Goal: Task Accomplishment & Management: Use online tool/utility

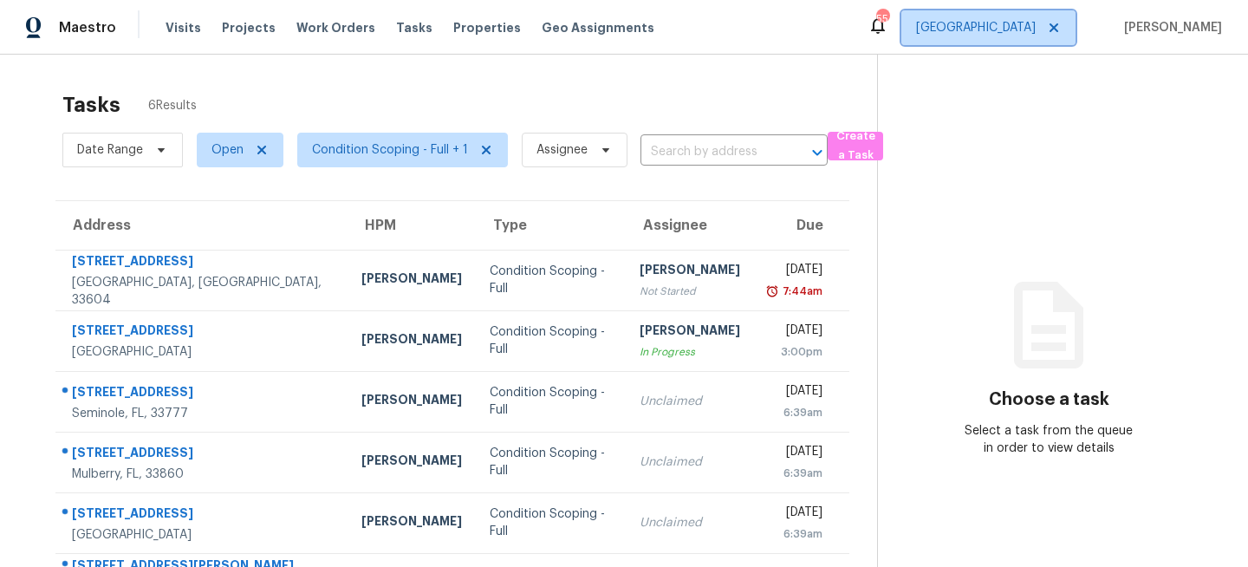
click at [1031, 23] on span "[GEOGRAPHIC_DATA]" at bounding box center [976, 27] width 120 height 17
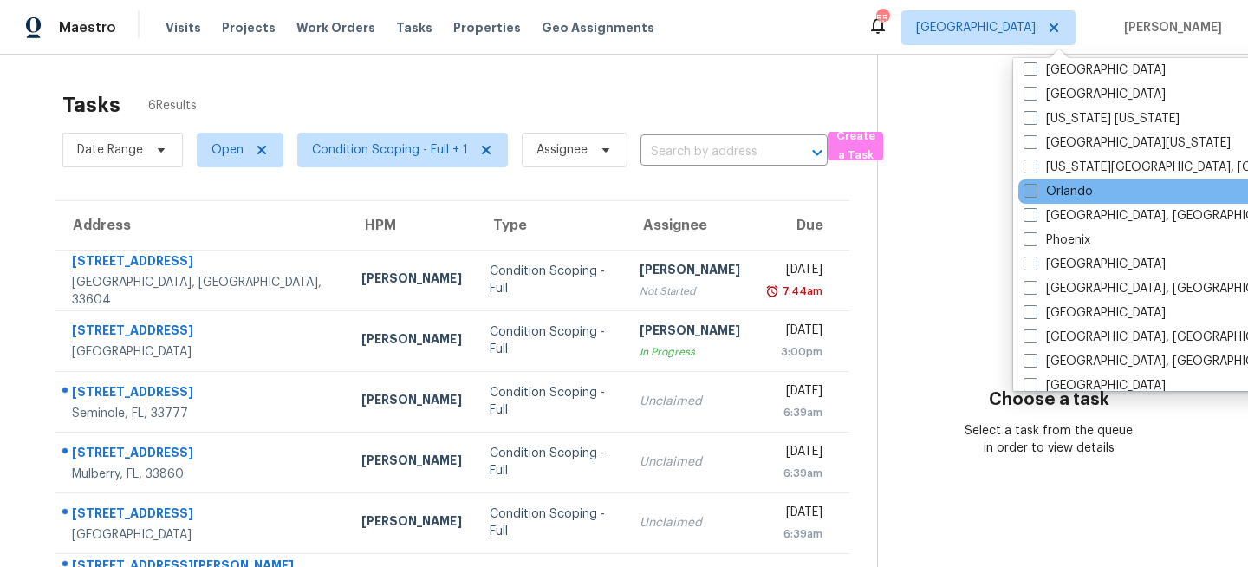
click at [1055, 190] on label "Orlando" at bounding box center [1057, 191] width 69 height 17
click at [1034, 190] on input "Orlando" at bounding box center [1028, 188] width 11 height 11
checkbox input "true"
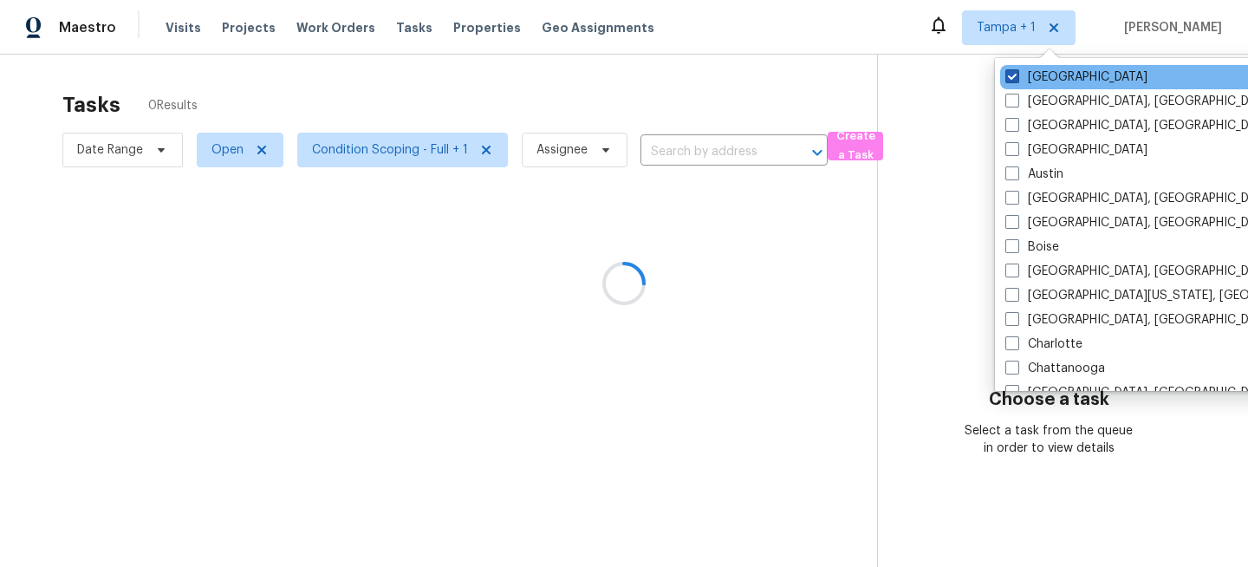
click at [1027, 76] on label "[GEOGRAPHIC_DATA]" at bounding box center [1076, 76] width 142 height 17
click at [1016, 76] on input "[GEOGRAPHIC_DATA]" at bounding box center [1010, 73] width 11 height 11
checkbox input "false"
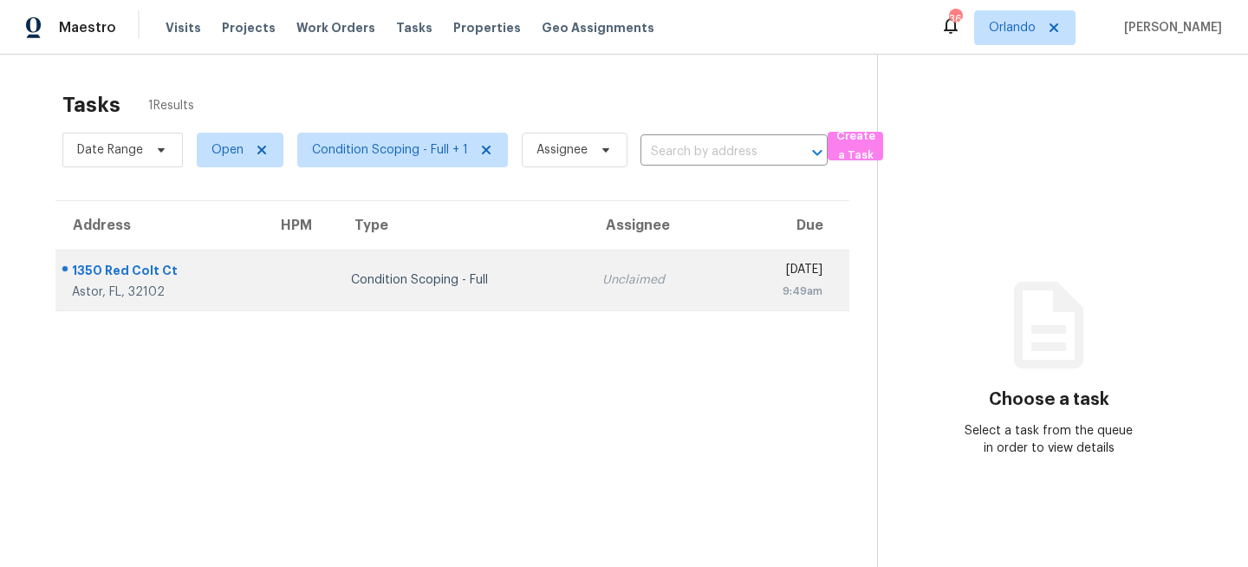
click at [426, 297] on td "Condition Scoping - Full" at bounding box center [462, 280] width 251 height 61
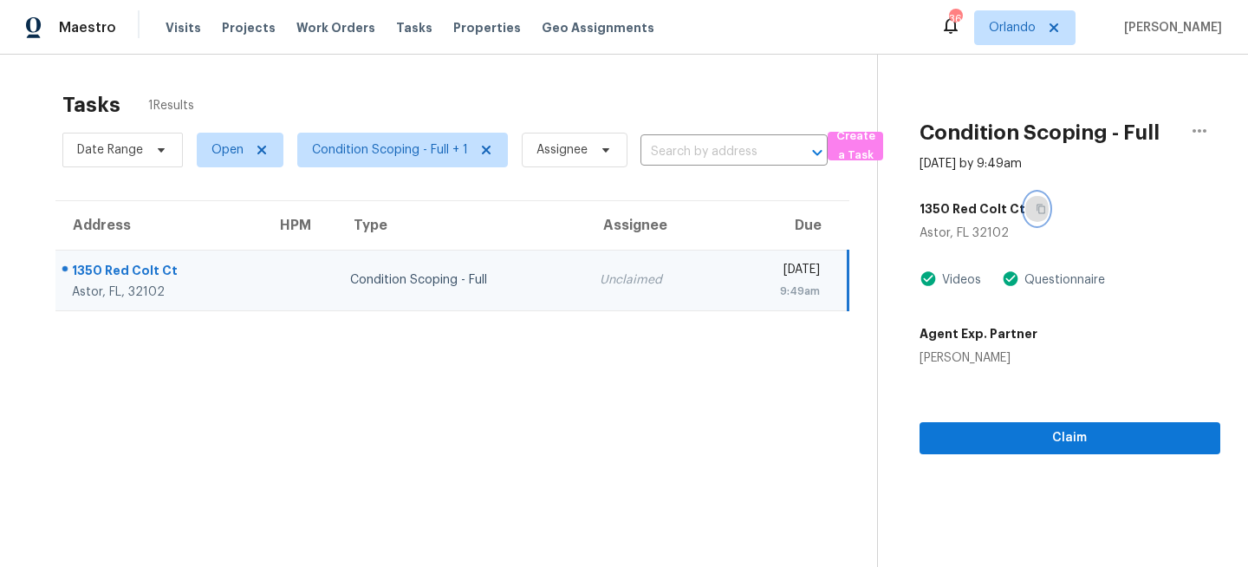
click at [1029, 201] on button "button" at bounding box center [1036, 208] width 23 height 31
click at [1034, 28] on span "Orlando" at bounding box center [1012, 27] width 47 height 17
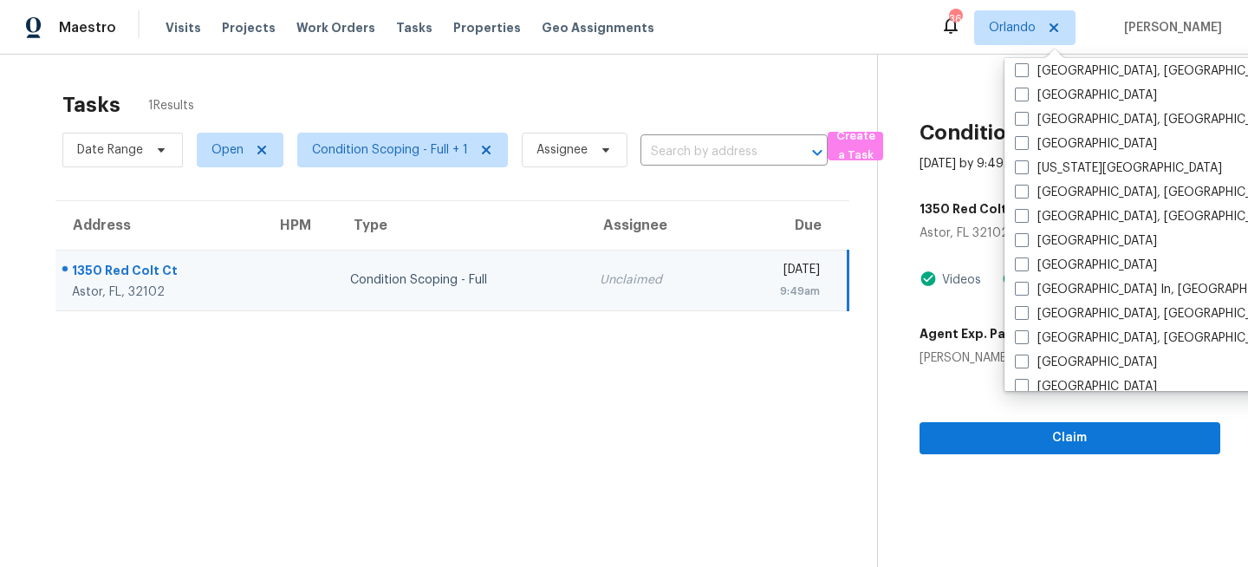
scroll to position [589, 0]
click at [1029, 335] on label "[GEOGRAPHIC_DATA], [GEOGRAPHIC_DATA]" at bounding box center [1149, 336] width 269 height 17
click at [1026, 335] on input "[GEOGRAPHIC_DATA], [GEOGRAPHIC_DATA]" at bounding box center [1020, 333] width 11 height 11
checkbox input "true"
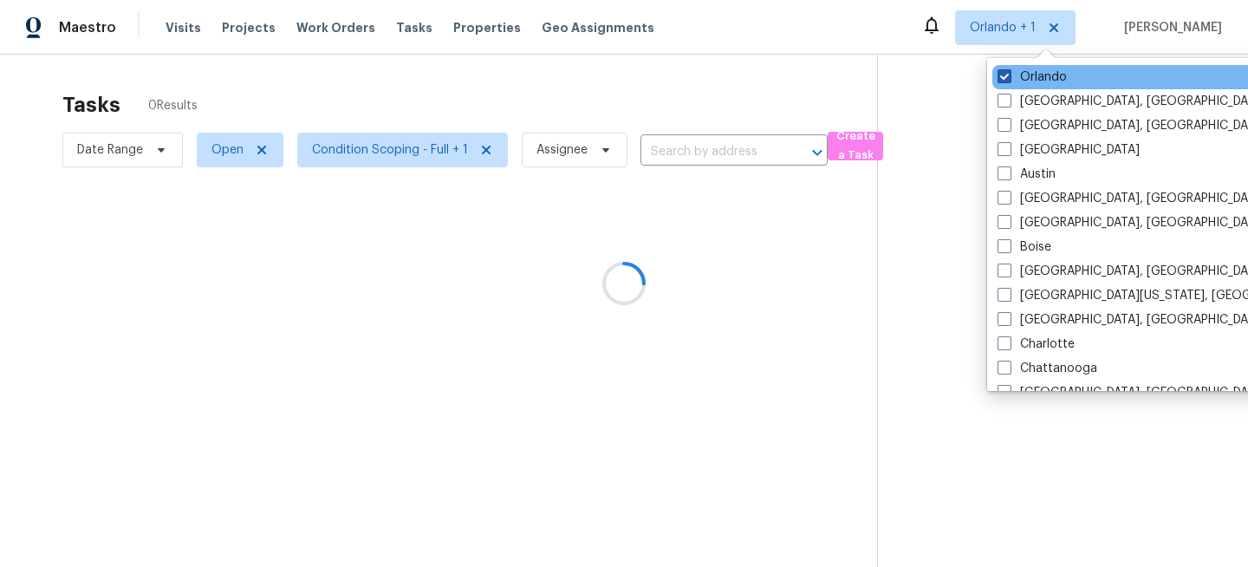
click at [1021, 78] on label "Orlando" at bounding box center [1031, 76] width 69 height 17
click at [1008, 78] on input "Orlando" at bounding box center [1002, 73] width 11 height 11
checkbox input "false"
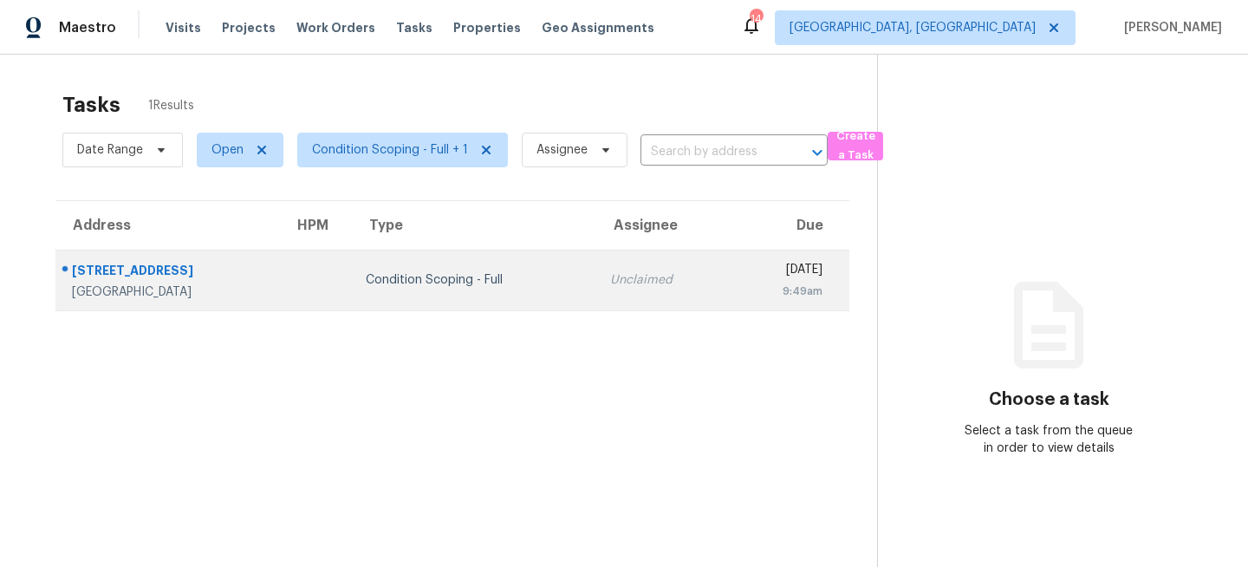
click at [266, 283] on div "[GEOGRAPHIC_DATA]" at bounding box center [169, 291] width 194 height 17
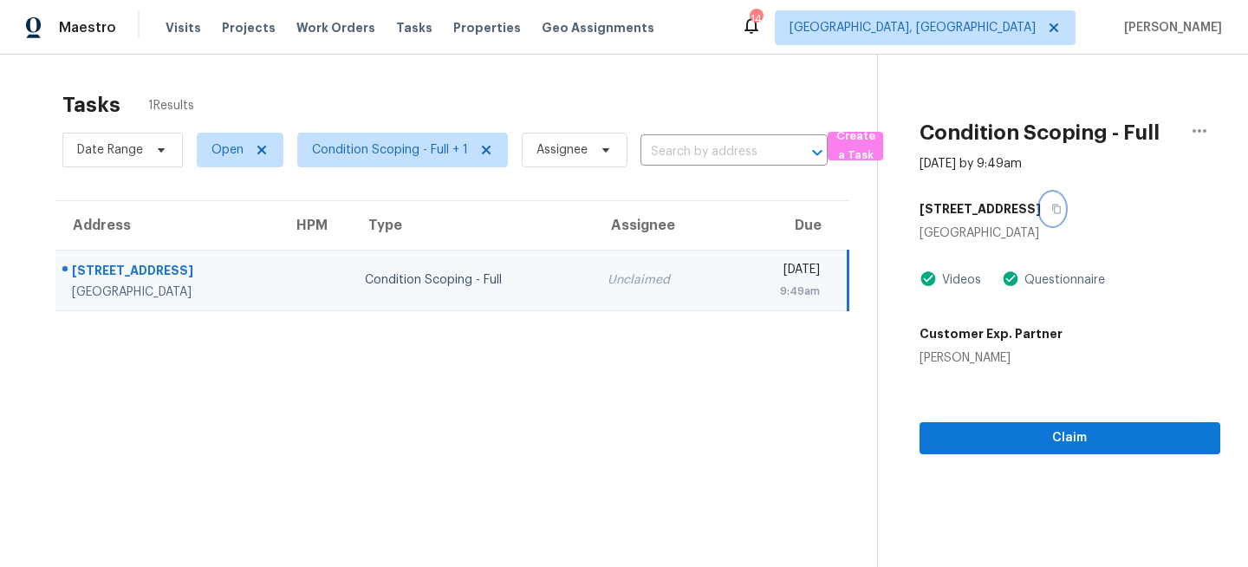
click at [1052, 211] on icon "button" at bounding box center [1056, 209] width 9 height 10
click at [1015, 39] on span "Miami, FL" at bounding box center [925, 27] width 301 height 35
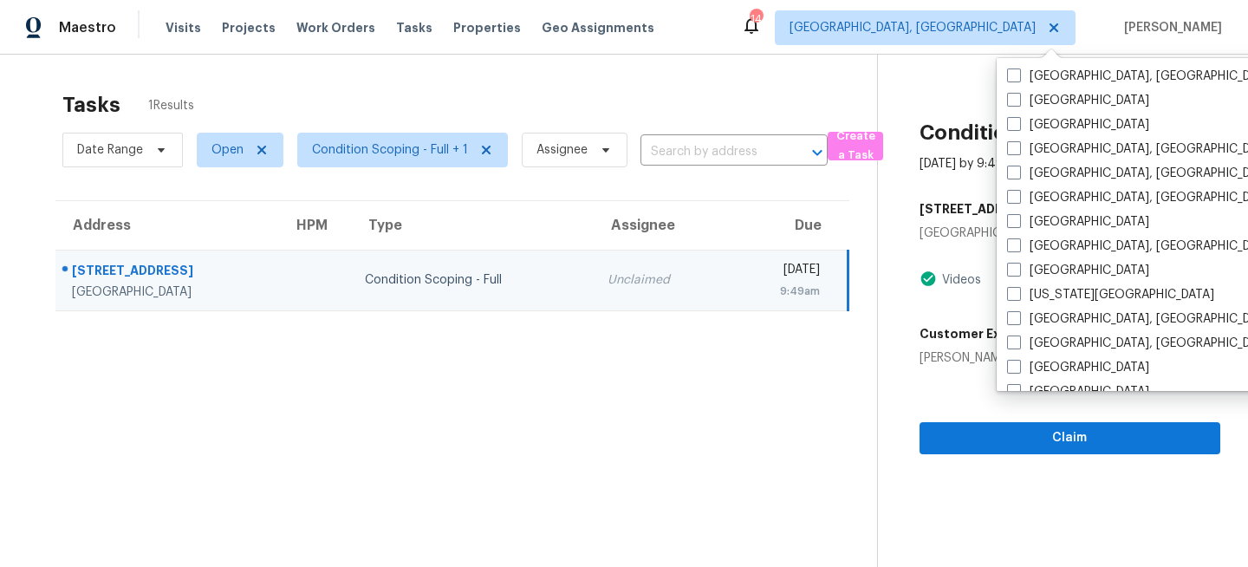
scroll to position [463, 0]
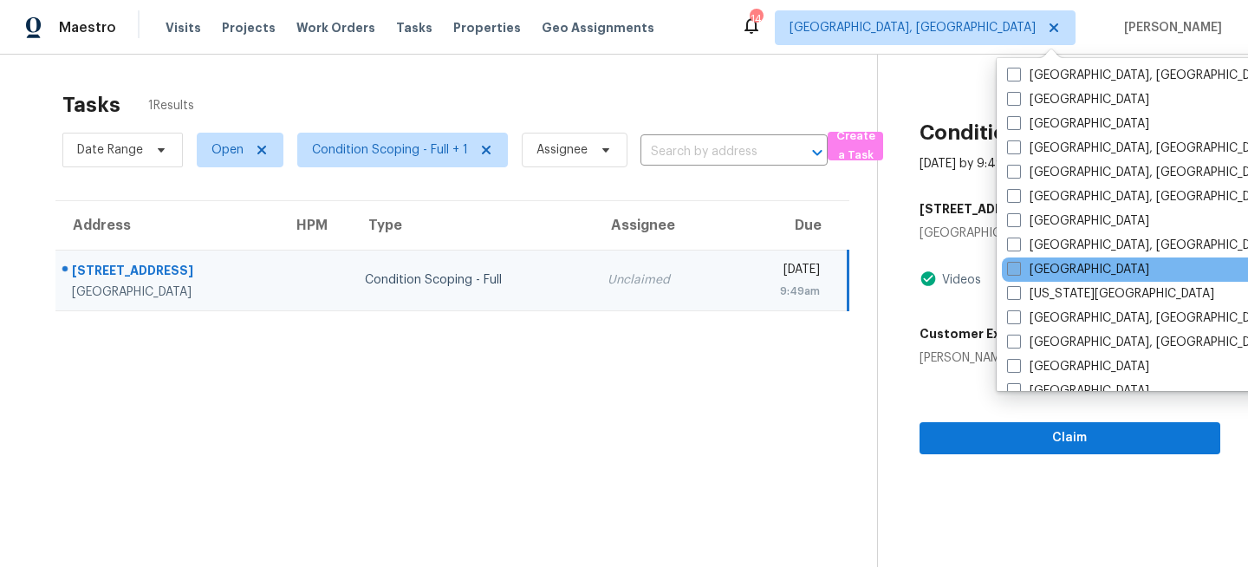
click at [1021, 269] on label "[GEOGRAPHIC_DATA]" at bounding box center [1078, 269] width 142 height 17
click at [1018, 269] on input "[GEOGRAPHIC_DATA]" at bounding box center [1012, 266] width 11 height 11
checkbox input "true"
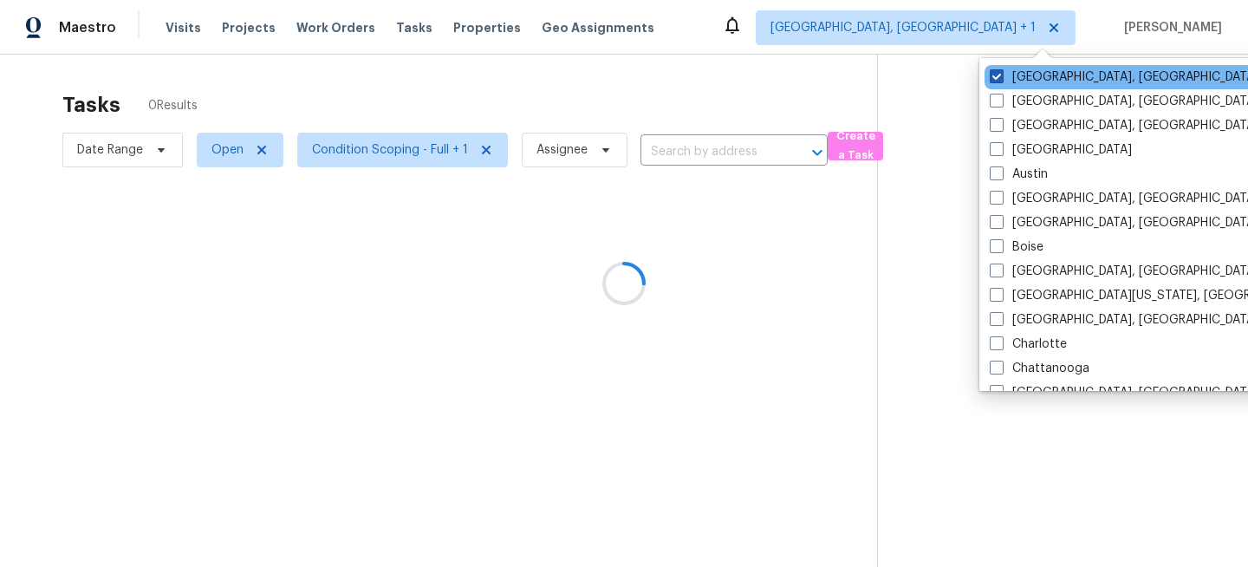
click at [1035, 79] on label "Miami, FL" at bounding box center [1123, 76] width 269 height 17
click at [1001, 79] on input "Miami, FL" at bounding box center [994, 73] width 11 height 11
checkbox input "false"
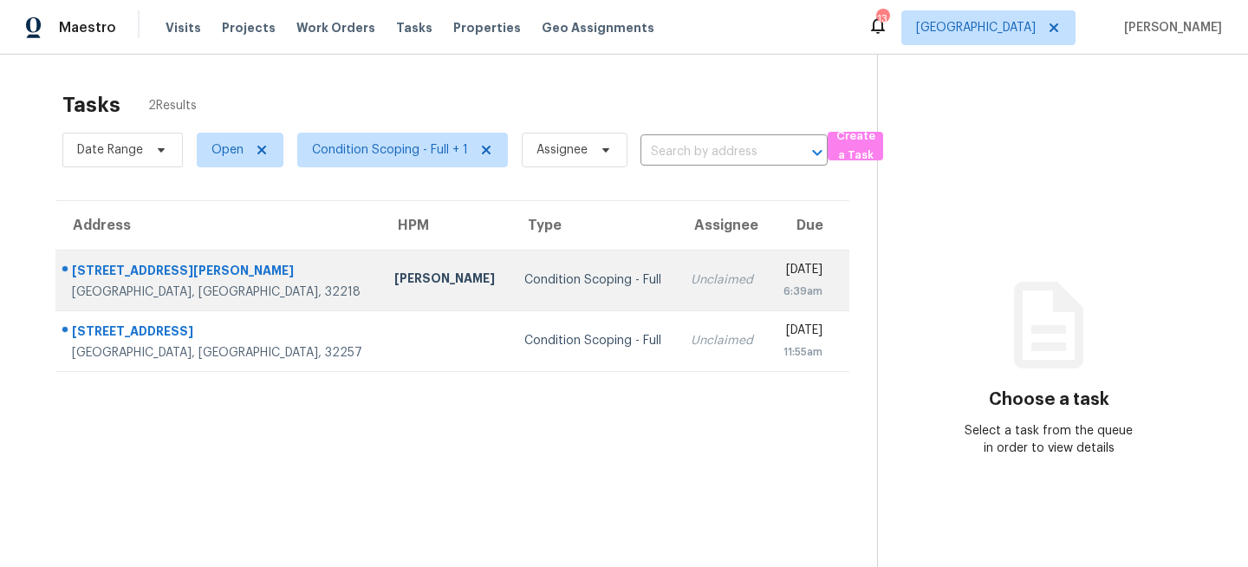
click at [510, 290] on td "Condition Scoping - Full" at bounding box center [593, 280] width 166 height 61
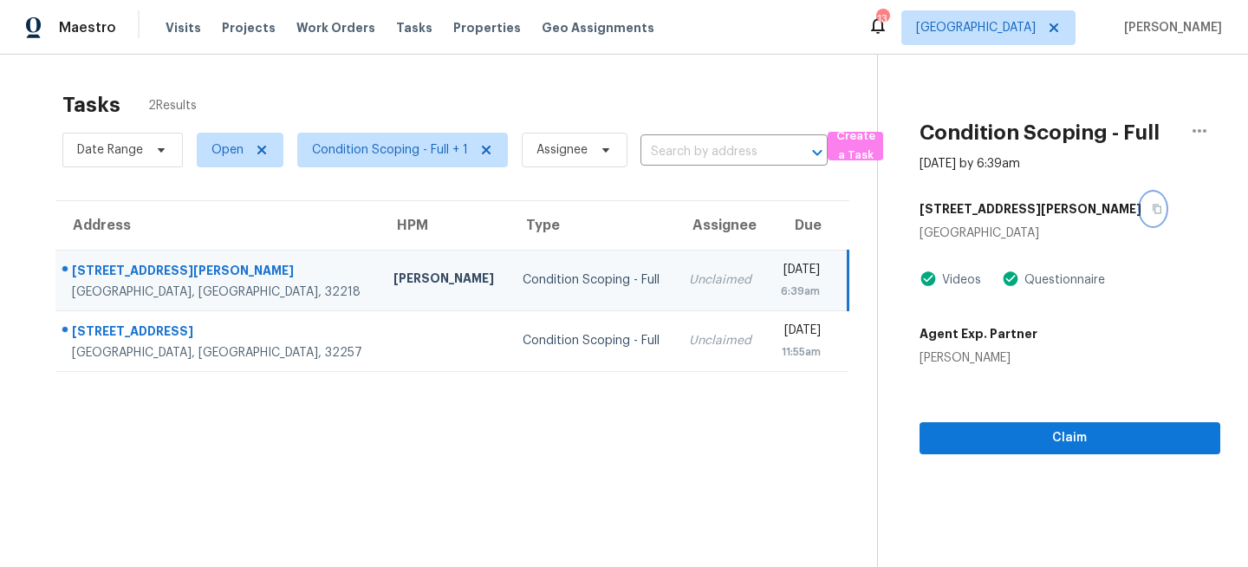
click at [1152, 206] on icon "button" at bounding box center [1156, 209] width 9 height 10
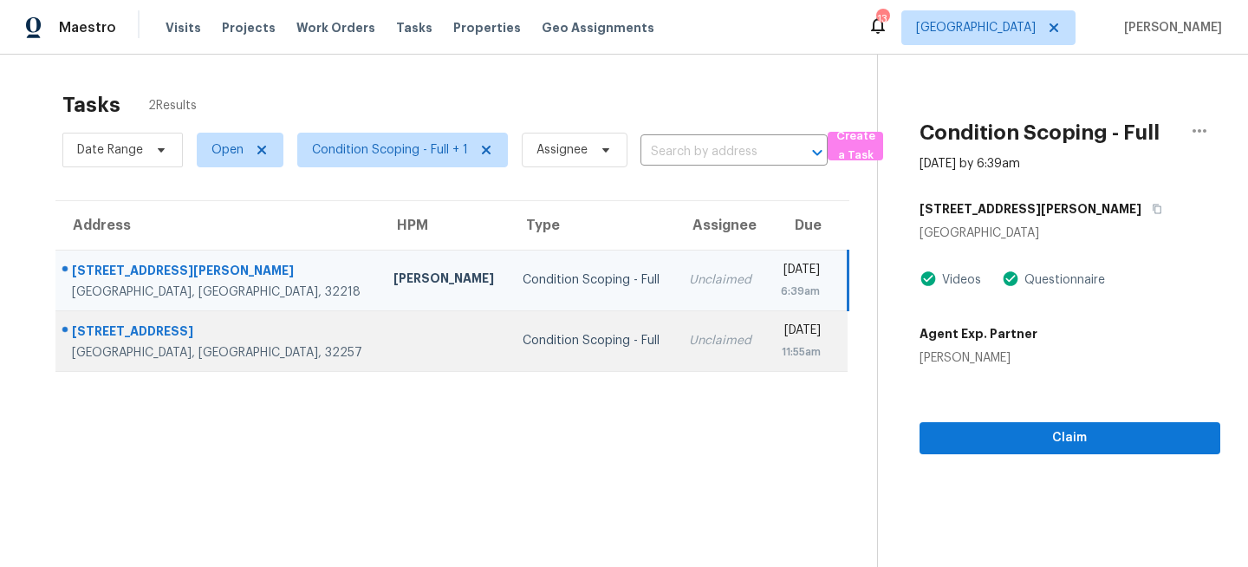
click at [522, 346] on div "Condition Scoping - Full" at bounding box center [591, 340] width 139 height 17
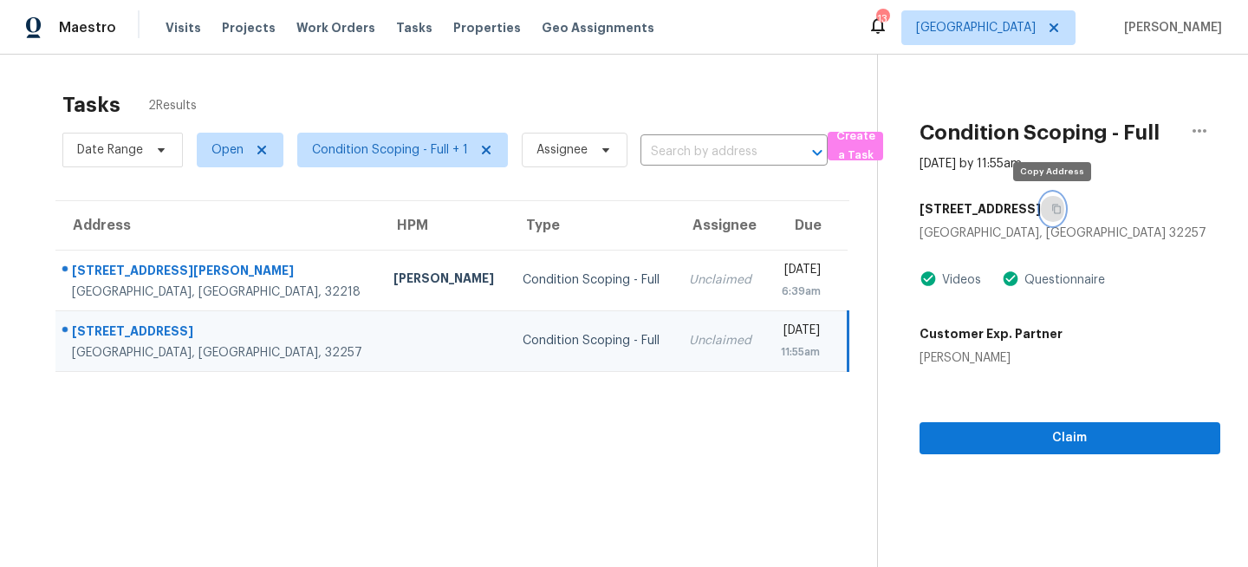
click at [1052, 210] on icon "button" at bounding box center [1056, 209] width 10 height 10
